Goal: Information Seeking & Learning: Learn about a topic

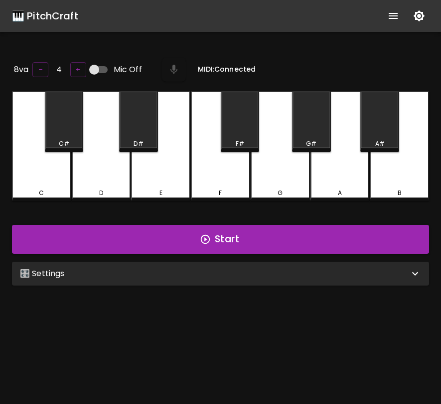
click at [205, 281] on div "🎛️ Settings" at bounding box center [220, 274] width 417 height 24
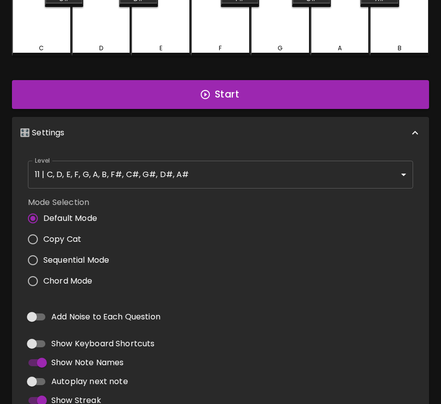
scroll to position [220, 0]
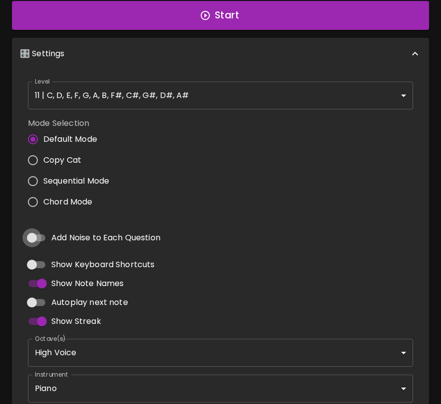
click at [34, 239] on input "Add Noise to Each Question" at bounding box center [31, 237] width 57 height 19
checkbox input "true"
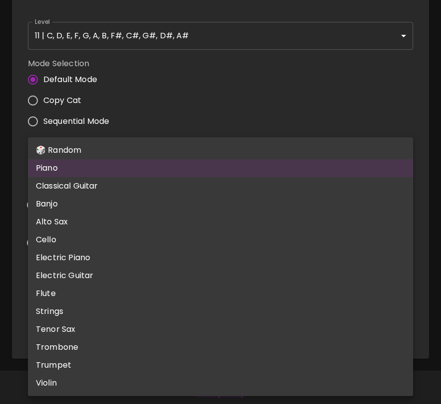
click at [267, 318] on body "🎹 PitchCraft About Badges Wizard Reading Pro Log Out 8va – 4 + Mic Off MIDI: Co…" at bounding box center [220, 63] width 441 height 686
click at [222, 274] on li "Electric Guitar" at bounding box center [220, 276] width 385 height 18
type input "electric_guitar_clean"
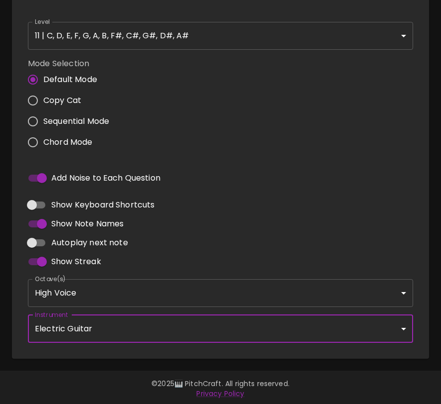
click at [288, 165] on div "Add Noise to Each Question" at bounding box center [220, 178] width 393 height 27
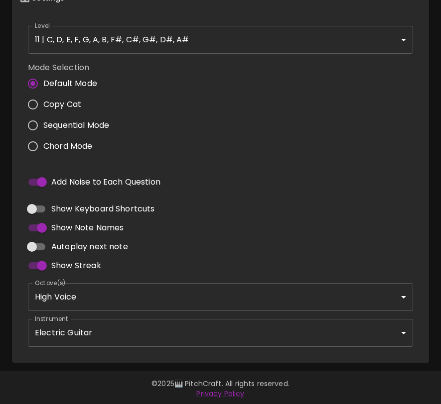
scroll to position [0, 0]
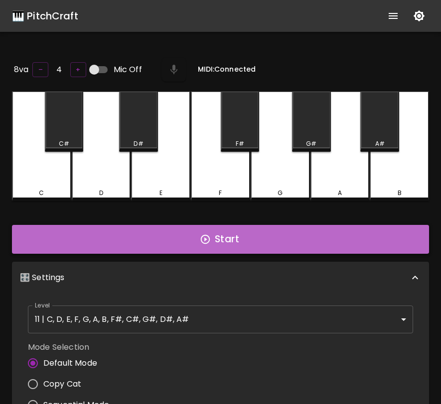
click at [261, 233] on button "Start" at bounding box center [220, 239] width 417 height 29
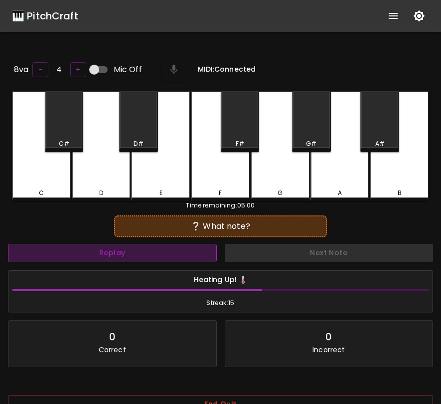
click at [175, 251] on button "Replay" at bounding box center [112, 253] width 209 height 18
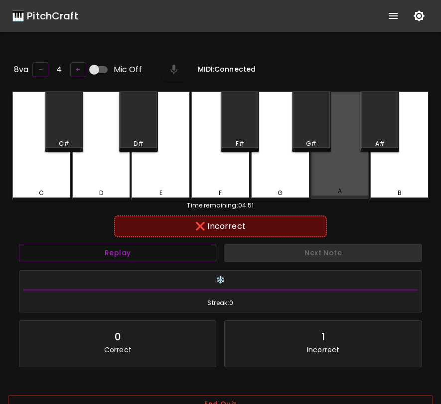
click at [352, 158] on div "A" at bounding box center [339, 146] width 59 height 108
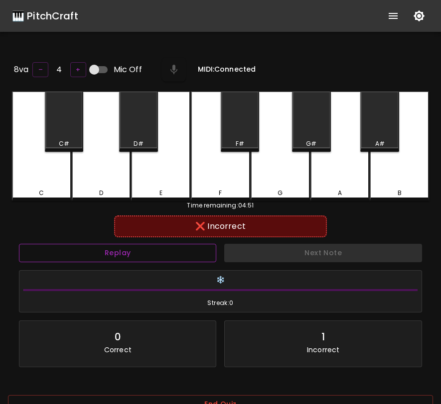
click at [202, 250] on button "Replay" at bounding box center [117, 253] width 197 height 18
click at [384, 137] on div "A#" at bounding box center [379, 122] width 39 height 60
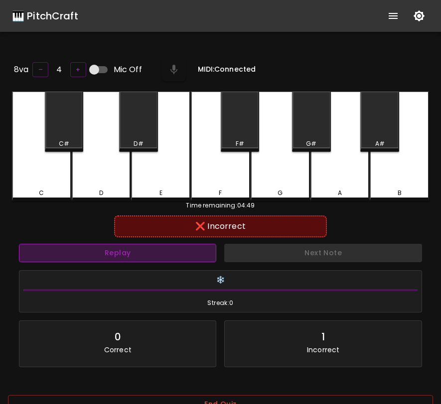
click at [201, 250] on button "Replay" at bounding box center [117, 253] width 197 height 18
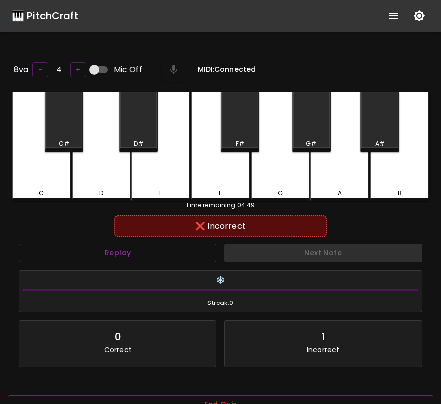
click at [396, 185] on div "B" at bounding box center [398, 147] width 59 height 110
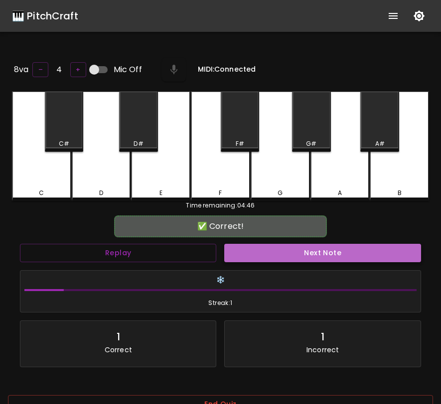
click at [323, 254] on button "Next Note" at bounding box center [322, 253] width 196 height 18
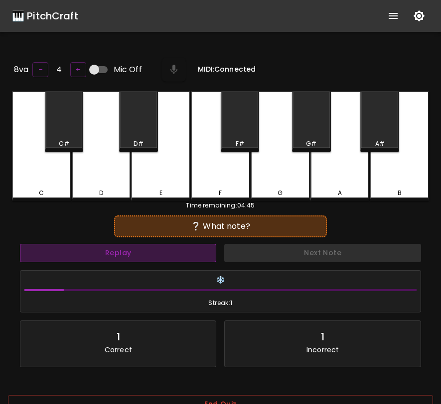
click at [186, 255] on button "Replay" at bounding box center [118, 253] width 196 height 18
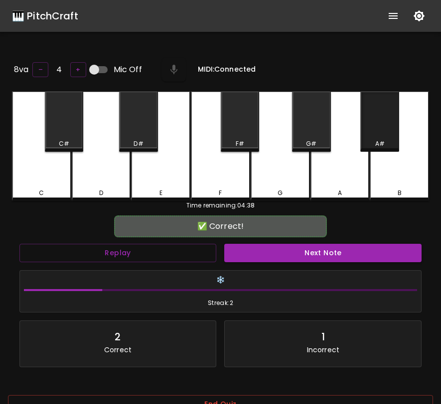
click at [382, 128] on div "A#" at bounding box center [379, 122] width 39 height 60
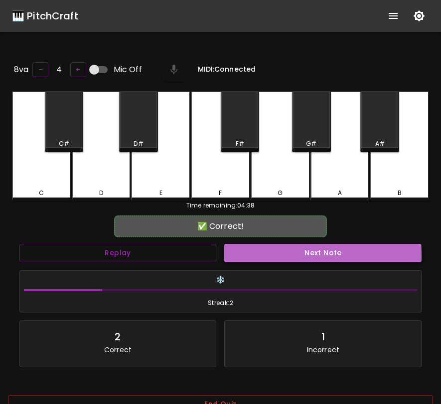
click at [297, 255] on button "Next Note" at bounding box center [322, 253] width 197 height 18
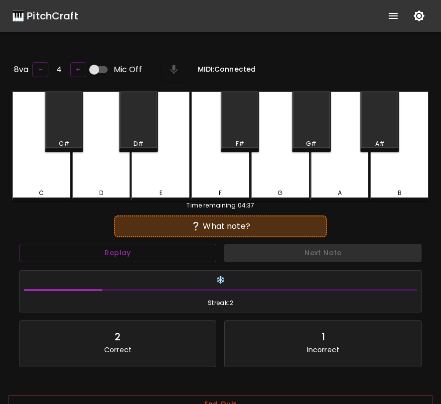
click at [319, 130] on div "G#" at bounding box center [311, 122] width 39 height 60
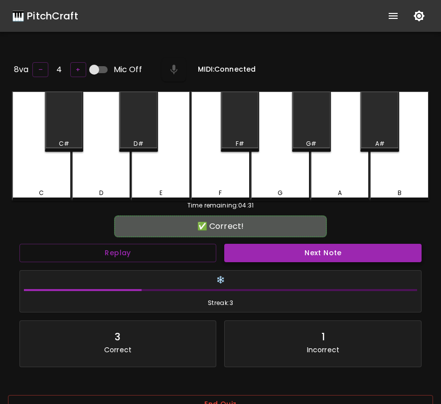
click at [266, 254] on button "Next Note" at bounding box center [322, 253] width 197 height 18
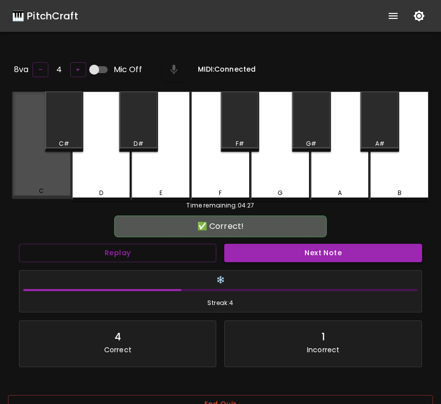
click at [40, 178] on div "C" at bounding box center [41, 146] width 59 height 108
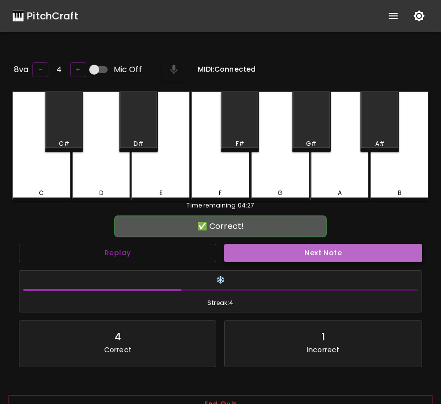
click at [351, 257] on button "Next Note" at bounding box center [322, 253] width 197 height 18
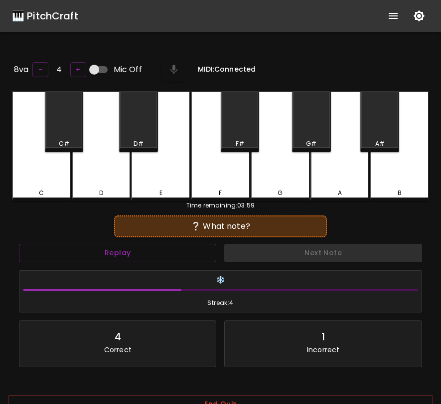
click at [308, 140] on div "G#" at bounding box center [311, 143] width 10 height 9
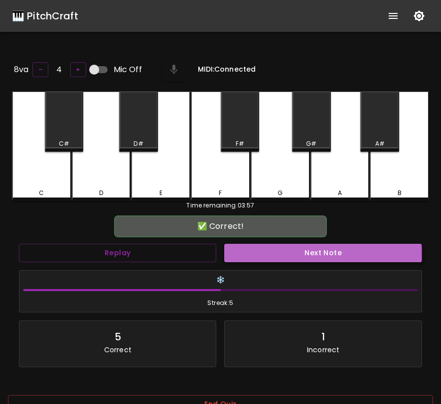
click at [288, 253] on button "Next Note" at bounding box center [322, 253] width 197 height 18
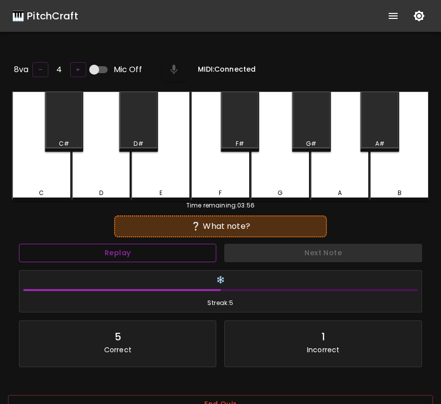
click at [185, 255] on button "Replay" at bounding box center [117, 253] width 197 height 18
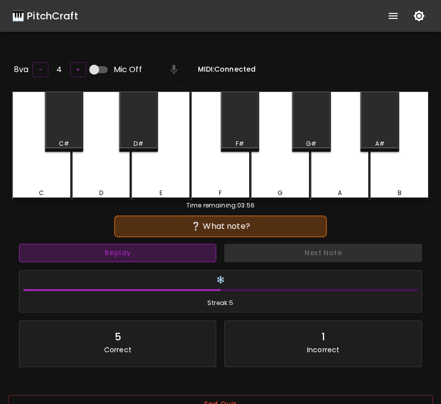
click at [185, 255] on button "Replay" at bounding box center [117, 253] width 197 height 18
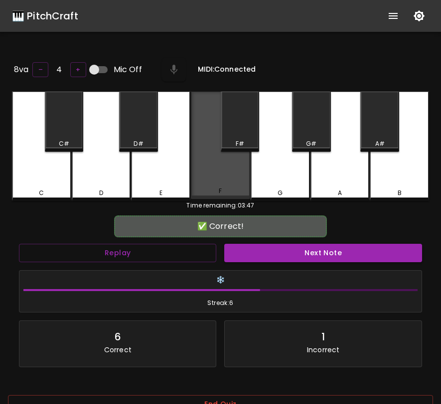
click at [234, 164] on div "F" at bounding box center [220, 146] width 59 height 108
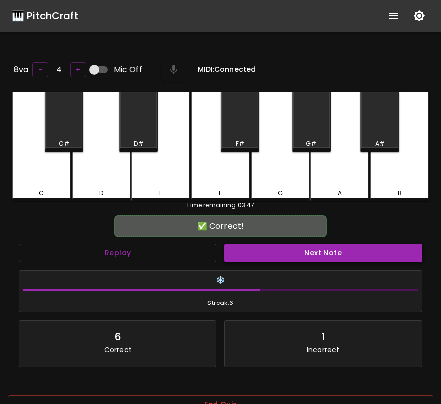
click at [273, 252] on button "Next Note" at bounding box center [322, 253] width 197 height 18
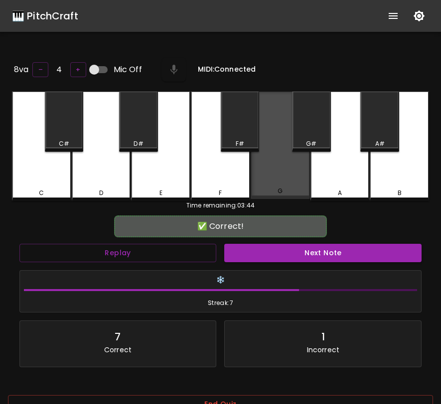
click at [276, 174] on div "G" at bounding box center [279, 146] width 59 height 108
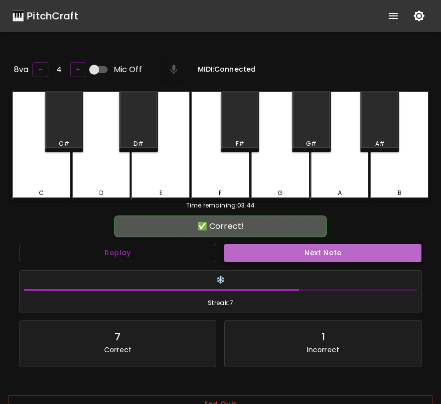
click at [289, 253] on button "Next Note" at bounding box center [322, 253] width 197 height 18
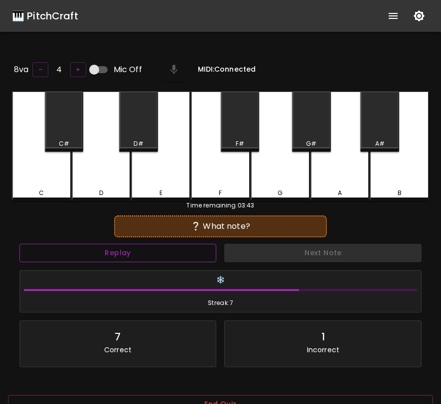
click at [201, 253] on button "Replay" at bounding box center [117, 253] width 197 height 18
click at [200, 253] on button "Replay" at bounding box center [117, 253] width 197 height 18
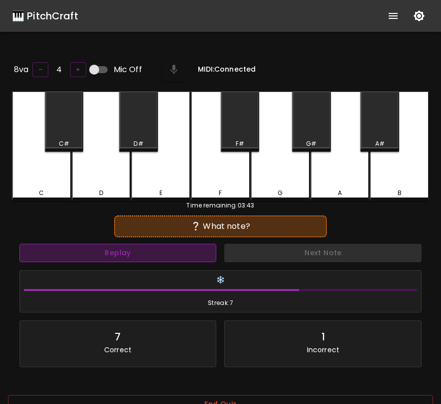
click at [200, 253] on button "Replay" at bounding box center [117, 253] width 197 height 18
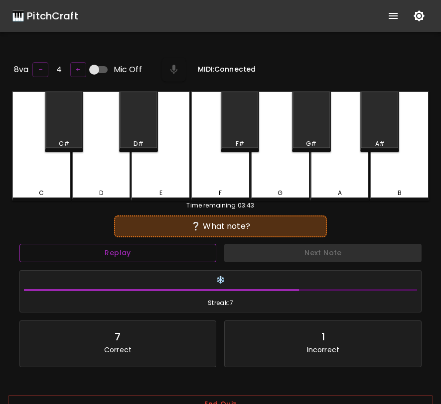
click at [200, 253] on button "Replay" at bounding box center [117, 253] width 197 height 18
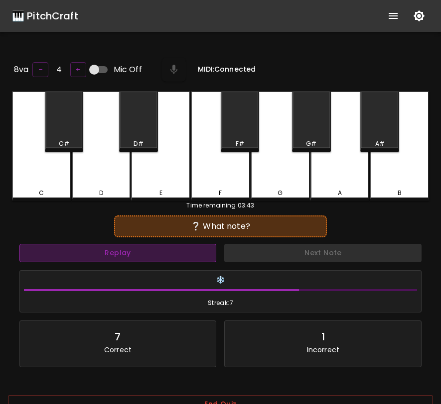
click at [200, 253] on button "Replay" at bounding box center [117, 253] width 197 height 18
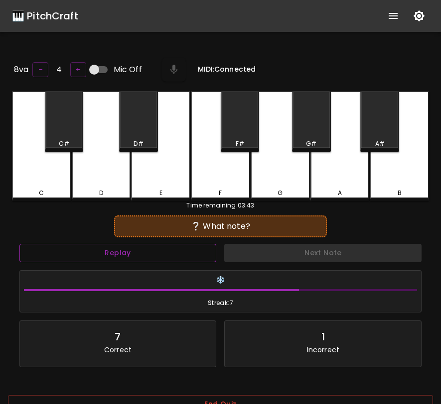
click at [200, 253] on button "Replay" at bounding box center [117, 253] width 197 height 18
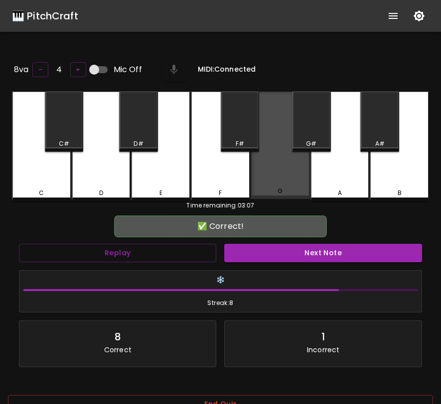
click at [278, 178] on div "G" at bounding box center [279, 146] width 59 height 108
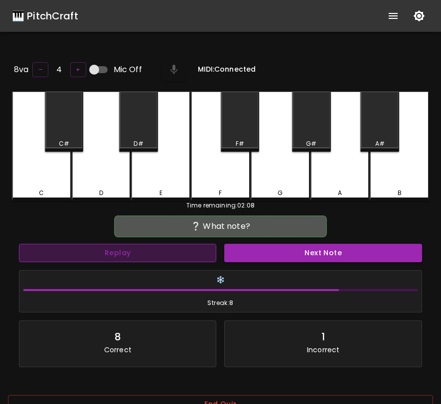
click at [177, 249] on button "Replay" at bounding box center [117, 253] width 197 height 18
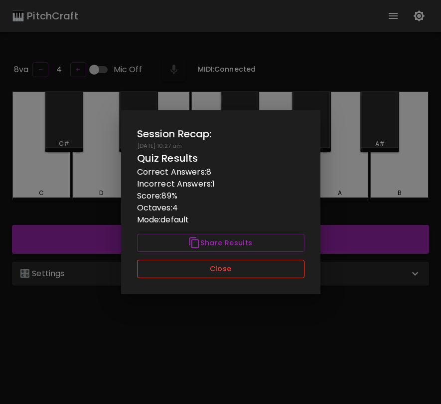
click at [183, 274] on button "Close" at bounding box center [220, 269] width 167 height 18
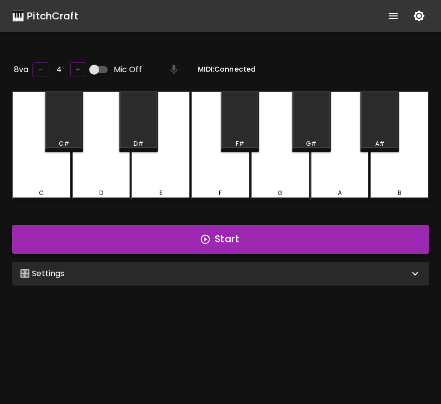
click at [228, 243] on button "Start" at bounding box center [220, 239] width 417 height 29
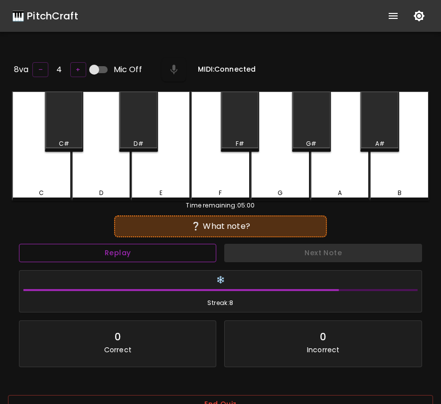
click at [188, 252] on button "Replay" at bounding box center [117, 253] width 197 height 18
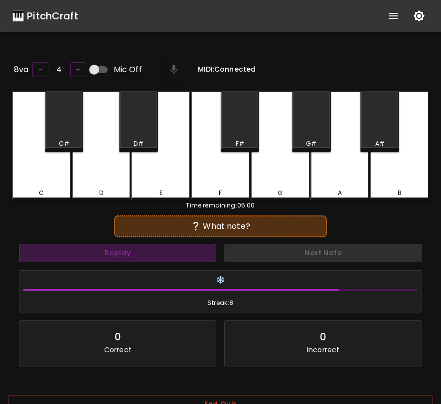
click at [188, 252] on button "Replay" at bounding box center [117, 253] width 197 height 18
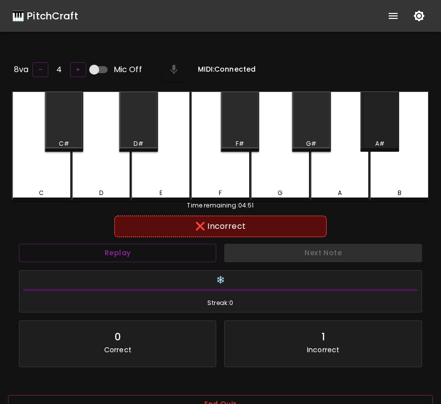
click at [382, 139] on div "A#" at bounding box center [379, 143] width 9 height 9
click at [179, 253] on button "Replay" at bounding box center [117, 253] width 197 height 18
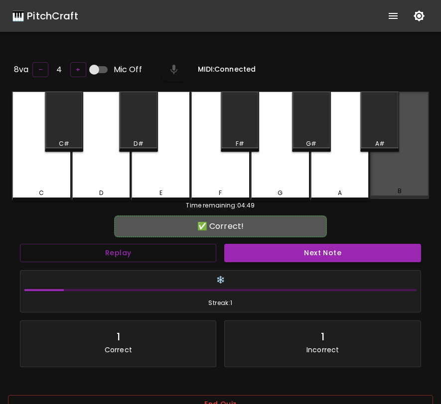
click at [398, 184] on div "B" at bounding box center [398, 146] width 59 height 108
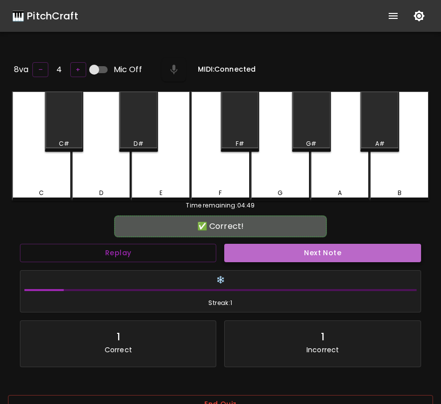
click at [342, 248] on button "Next Note" at bounding box center [322, 253] width 196 height 18
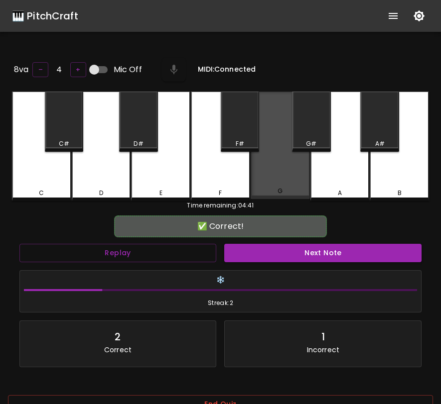
click at [301, 189] on div "G" at bounding box center [279, 191] width 57 height 9
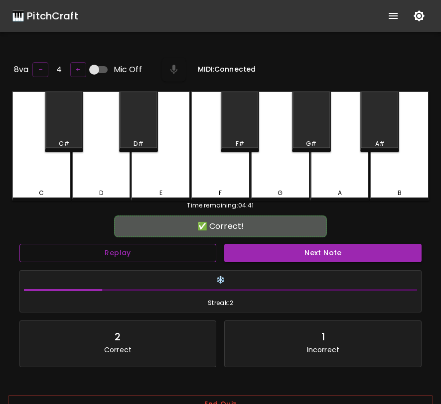
click at [191, 257] on button "Replay" at bounding box center [117, 253] width 197 height 18
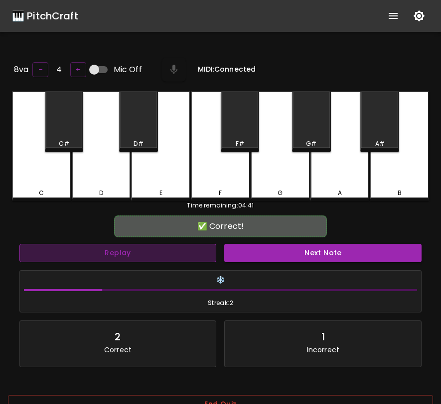
click at [191, 257] on button "Replay" at bounding box center [117, 253] width 197 height 18
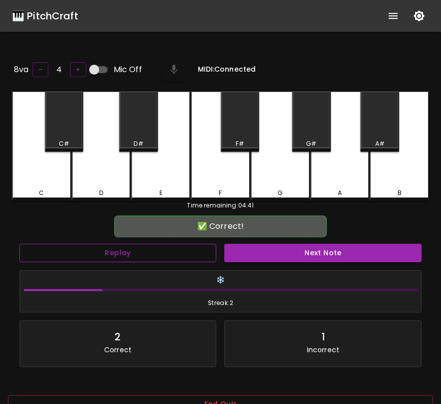
click at [191, 257] on button "Replay" at bounding box center [117, 253] width 197 height 18
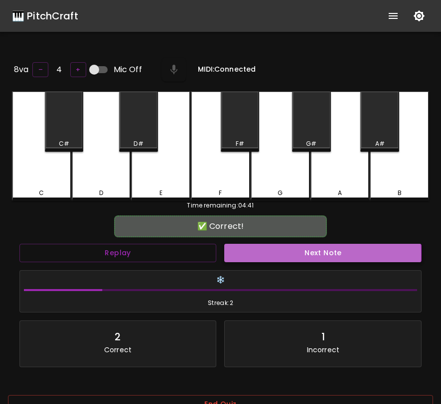
click at [241, 252] on button "Next Note" at bounding box center [322, 253] width 197 height 18
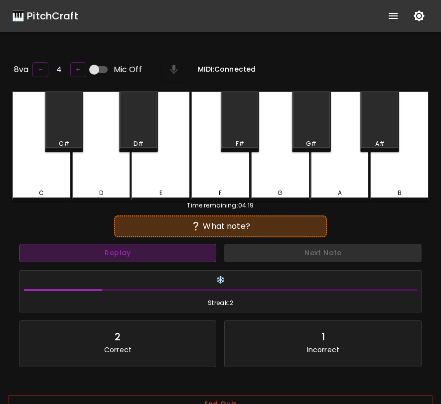
click at [210, 251] on button "Replay" at bounding box center [117, 253] width 197 height 18
click at [210, 252] on button "Replay" at bounding box center [117, 253] width 197 height 18
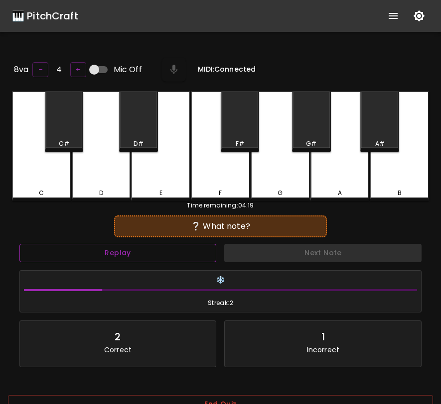
click at [210, 252] on button "Replay" at bounding box center [117, 253] width 197 height 18
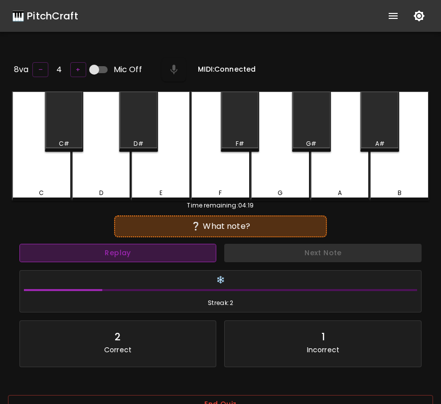
click at [210, 252] on button "Replay" at bounding box center [117, 253] width 197 height 18
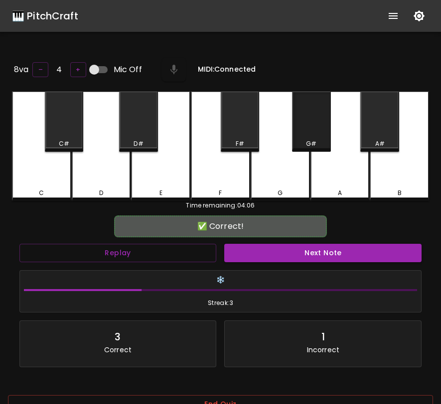
click at [316, 131] on div "G#" at bounding box center [311, 122] width 39 height 60
click at [275, 240] on div "Next Note" at bounding box center [322, 253] width 205 height 26
click at [270, 252] on button "Next Note" at bounding box center [322, 253] width 197 height 18
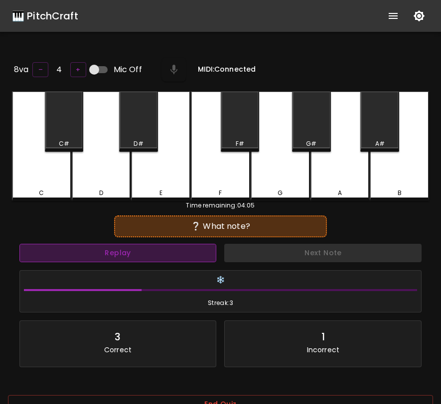
click at [209, 252] on button "Replay" at bounding box center [117, 253] width 197 height 18
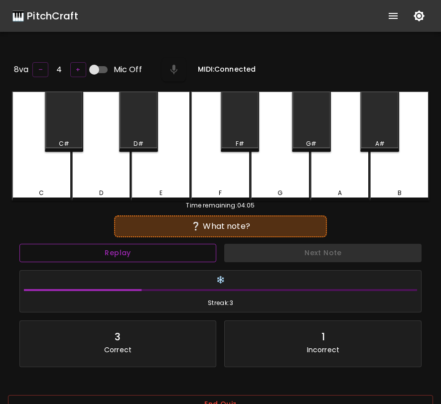
click at [209, 252] on button "Replay" at bounding box center [117, 253] width 197 height 18
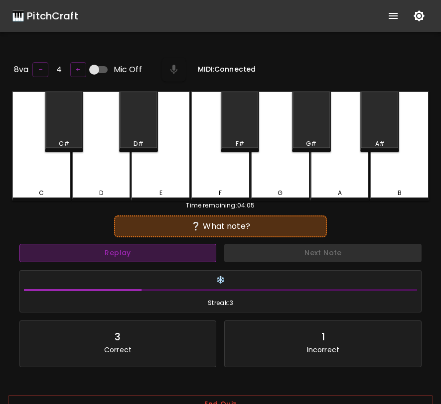
click at [209, 252] on button "Replay" at bounding box center [117, 253] width 197 height 18
click at [208, 251] on button "Replay" at bounding box center [117, 253] width 197 height 18
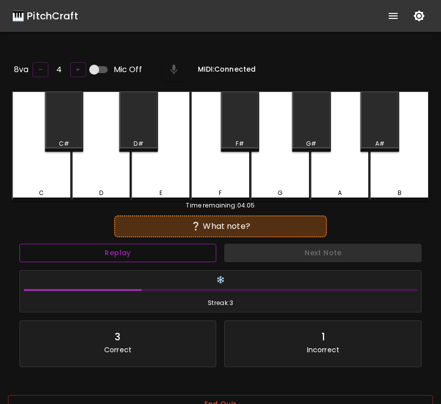
click at [208, 251] on button "Replay" at bounding box center [117, 253] width 197 height 18
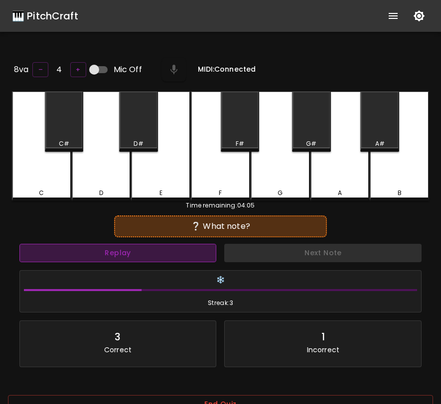
click at [208, 251] on button "Replay" at bounding box center [117, 253] width 197 height 18
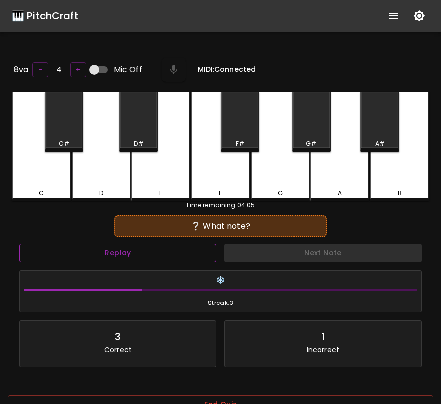
click at [208, 251] on button "Replay" at bounding box center [117, 253] width 197 height 18
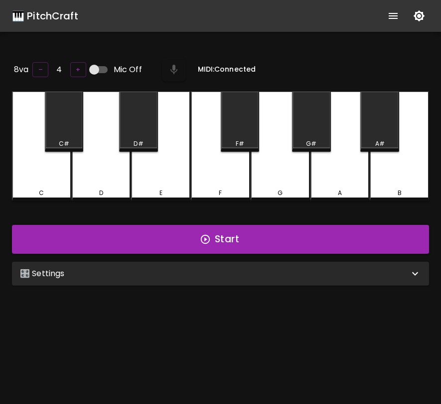
click at [251, 278] on div "🎛️ Settings" at bounding box center [220, 274] width 417 height 24
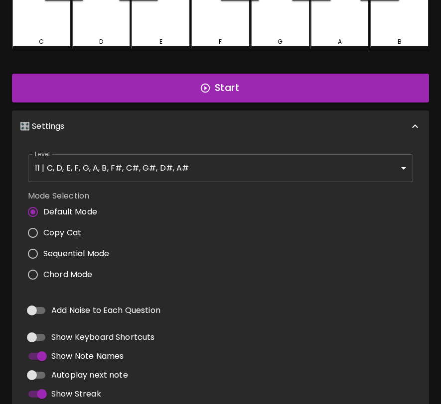
scroll to position [172, 0]
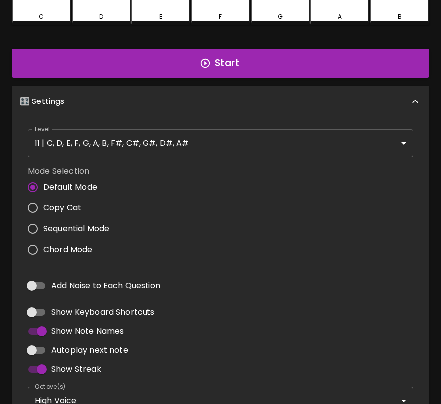
click at [37, 284] on input "Add Noise to Each Question" at bounding box center [31, 285] width 57 height 19
checkbox input "true"
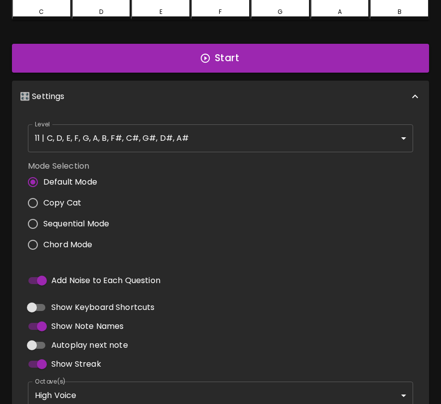
scroll to position [249, 0]
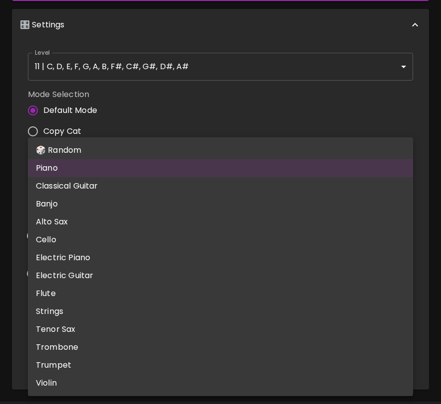
click at [178, 348] on body "🎹 PitchCraft About Badges Wizard Reading Pro Log Out 8va – 4 + Mic Off MIDI: Co…" at bounding box center [220, 94] width 441 height 686
click at [171, 262] on li "Electric Piano" at bounding box center [220, 258] width 385 height 18
type input "electric_grand_piano"
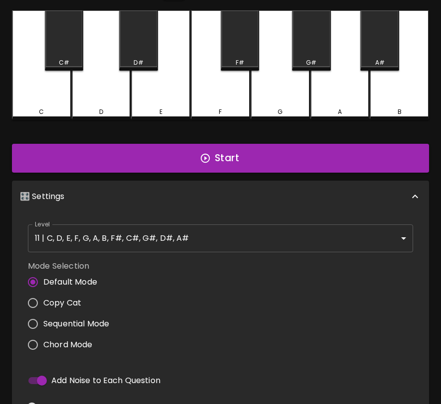
scroll to position [0, 0]
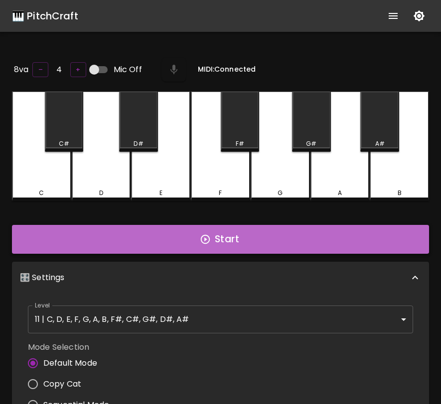
click at [255, 234] on button "Start" at bounding box center [220, 239] width 417 height 29
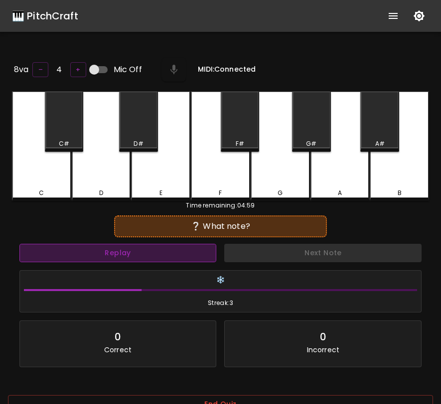
click at [183, 247] on button "Replay" at bounding box center [117, 253] width 197 height 18
click at [183, 248] on button "Replay" at bounding box center [117, 253] width 197 height 18
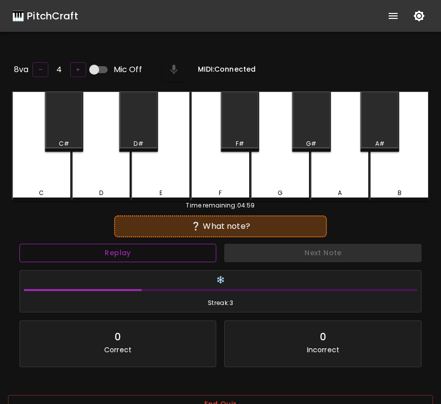
click at [183, 248] on button "Replay" at bounding box center [117, 253] width 197 height 18
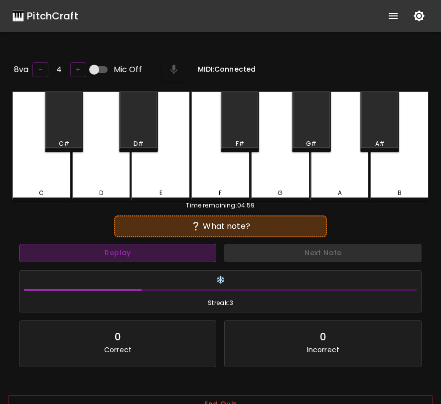
click at [182, 248] on button "Replay" at bounding box center [117, 253] width 197 height 18
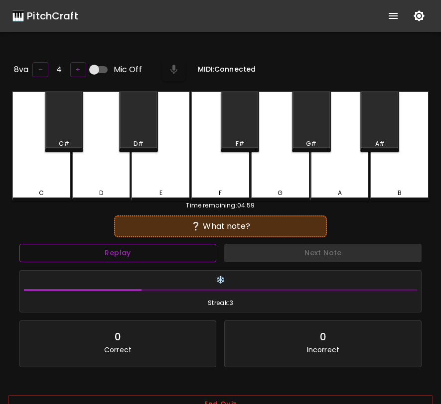
click at [182, 248] on button "Replay" at bounding box center [117, 253] width 197 height 18
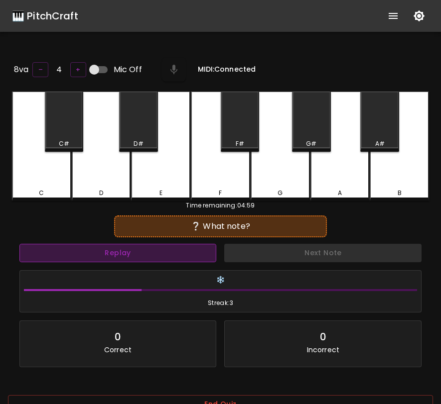
click at [182, 248] on button "Replay" at bounding box center [117, 253] width 197 height 18
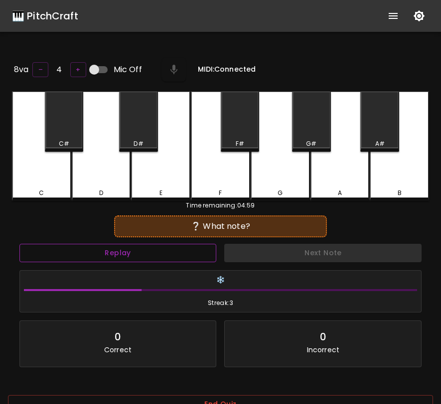
click at [182, 248] on button "Replay" at bounding box center [117, 253] width 197 height 18
click at [104, 191] on div "D" at bounding box center [101, 193] width 57 height 9
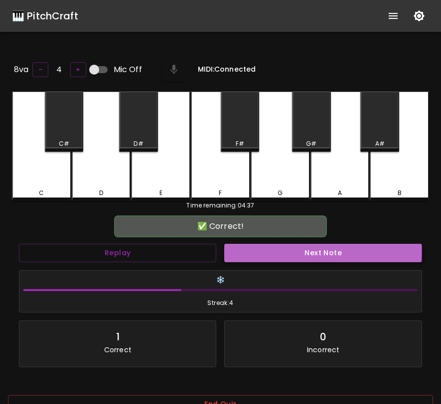
click at [234, 247] on button "Next Note" at bounding box center [322, 253] width 197 height 18
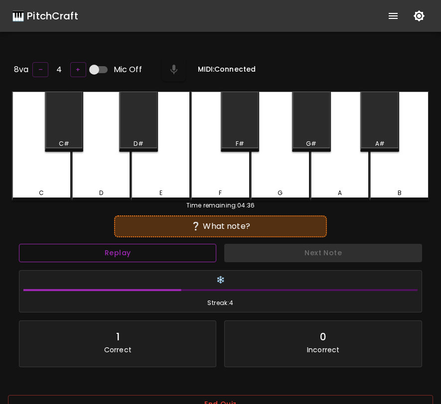
click at [194, 251] on button "Replay" at bounding box center [117, 253] width 197 height 18
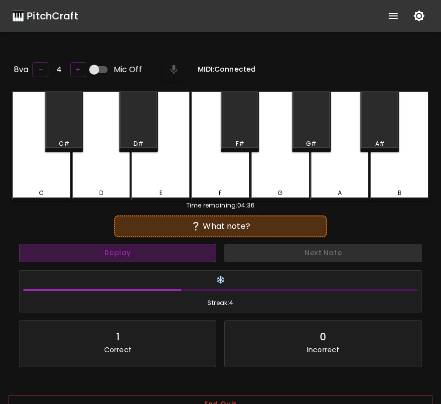
click at [140, 249] on button "Replay" at bounding box center [117, 253] width 197 height 18
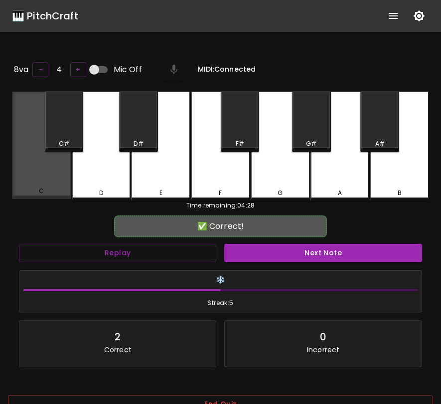
click at [35, 179] on div "C" at bounding box center [41, 146] width 59 height 108
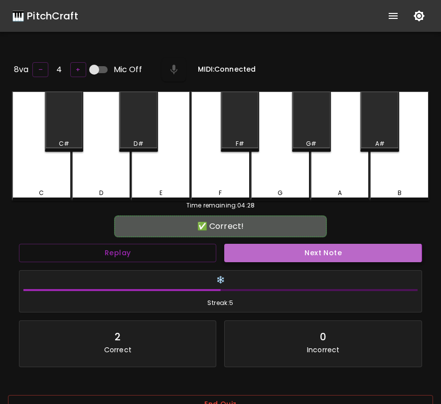
click at [235, 252] on button "Next Note" at bounding box center [322, 253] width 197 height 18
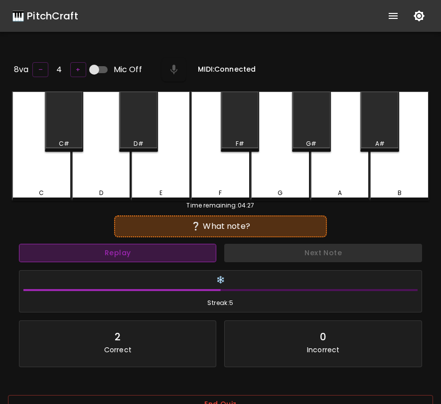
click at [170, 255] on button "Replay" at bounding box center [117, 253] width 197 height 18
